Goal: Find contact information: Find contact information

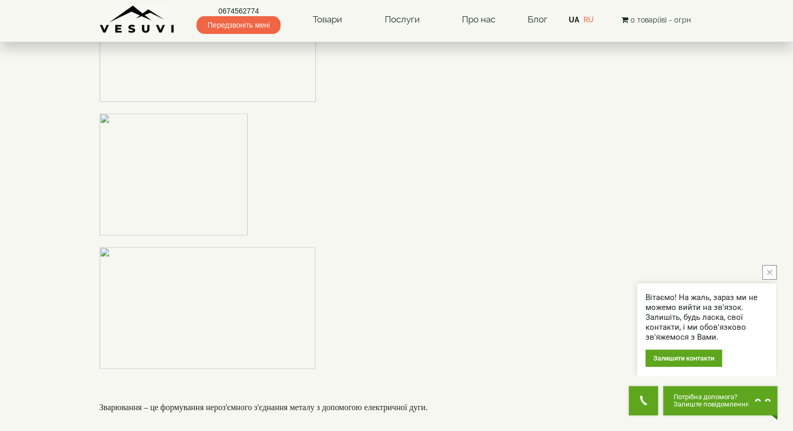
scroll to position [1200, 0]
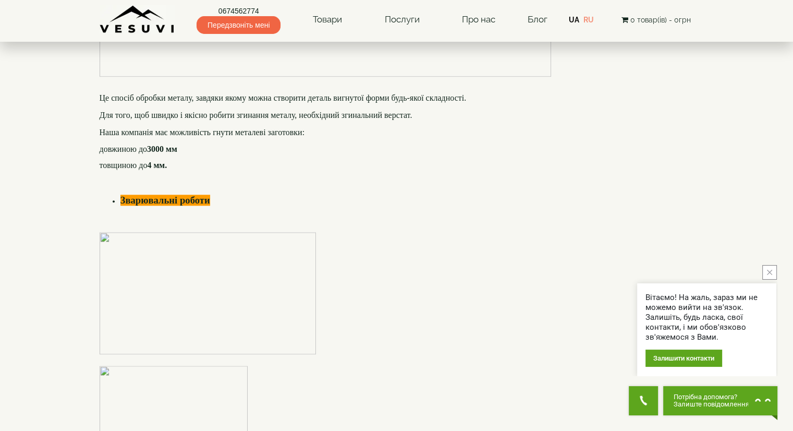
click at [609, 197] on li "Зварювальні роботи" at bounding box center [407, 200] width 574 height 14
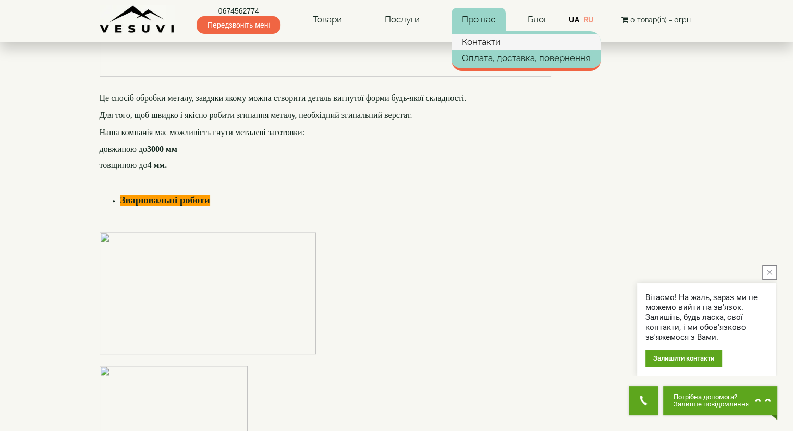
click at [479, 45] on link "Контакти" at bounding box center [526, 42] width 149 height 16
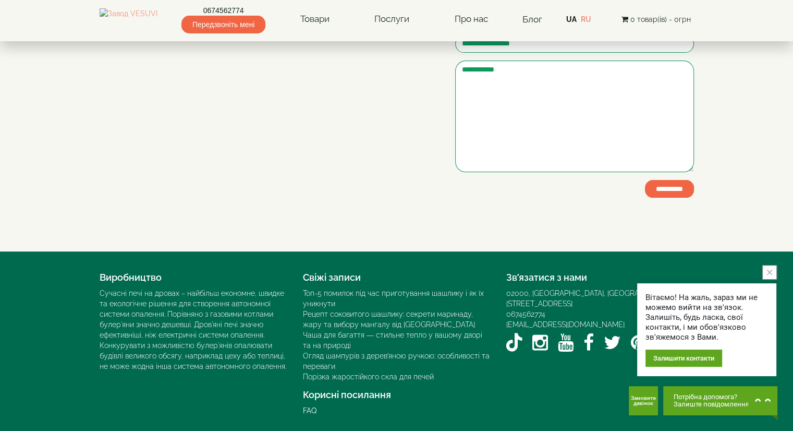
scroll to position [212, 0]
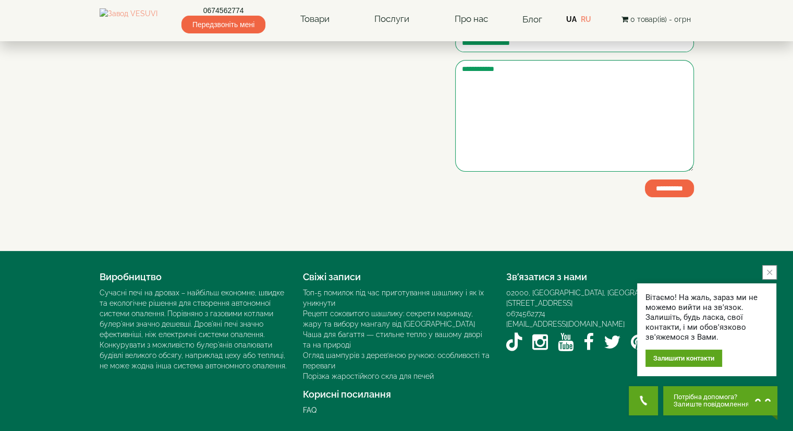
click at [771, 272] on icon "close button" at bounding box center [769, 272] width 5 height 5
